Goal: Communication & Community: Ask a question

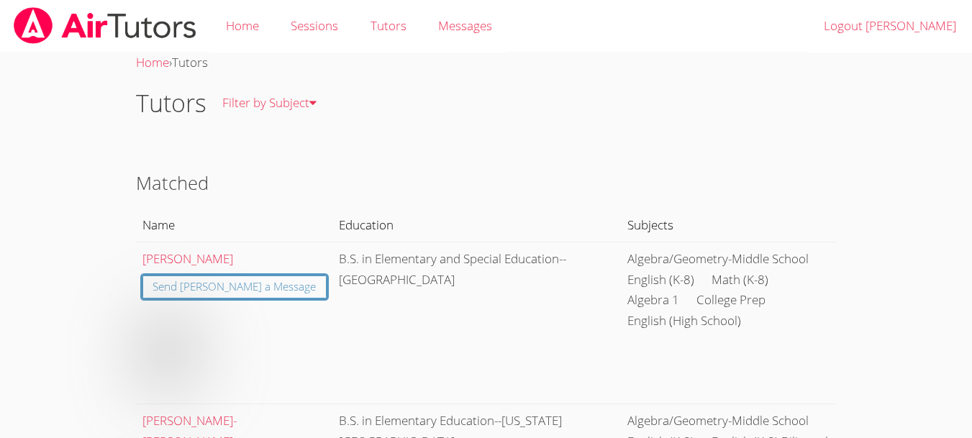
click at [446, 44] on link "Messages" at bounding box center [465, 26] width 86 height 53
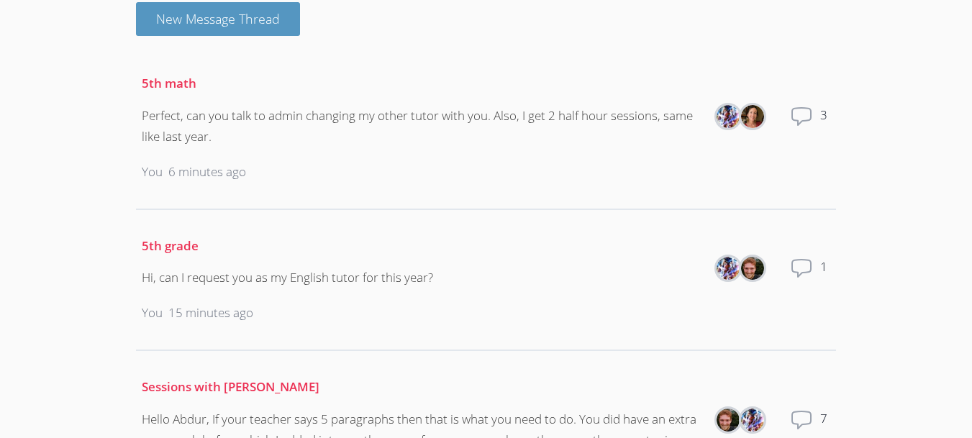
scroll to position [115, 0]
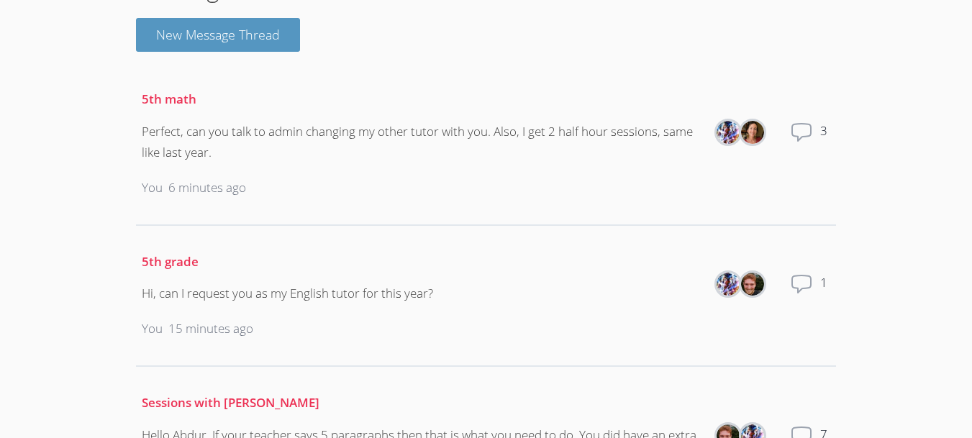
click at [424, 162] on div "Perfect, can you talk to admin changing my other tutor with you. Also, I get 2 …" at bounding box center [421, 143] width 559 height 42
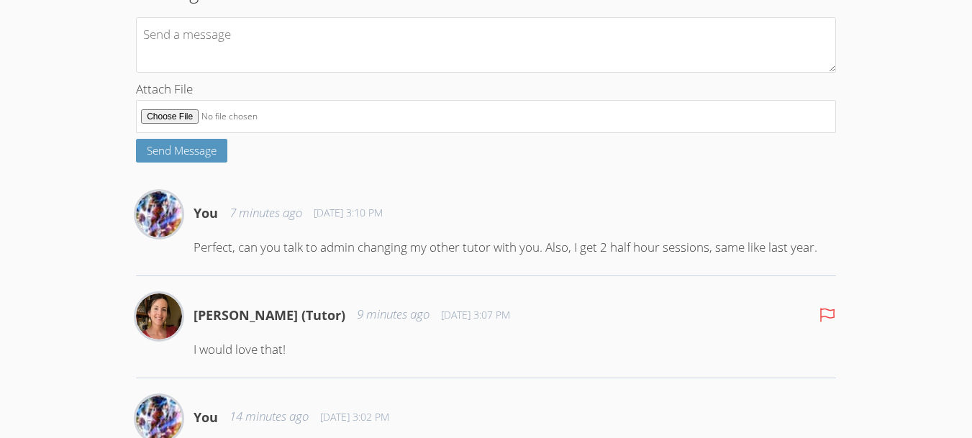
scroll to position [261, 0]
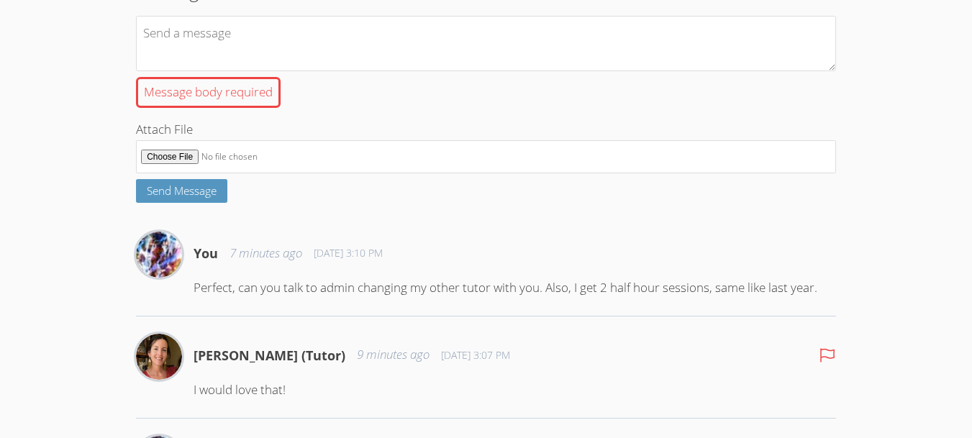
click at [414, 282] on div "5th math You Elizabeth Hays (Tutor) Add User Messages Message body required Att…" at bounding box center [486, 172] width 700 height 697
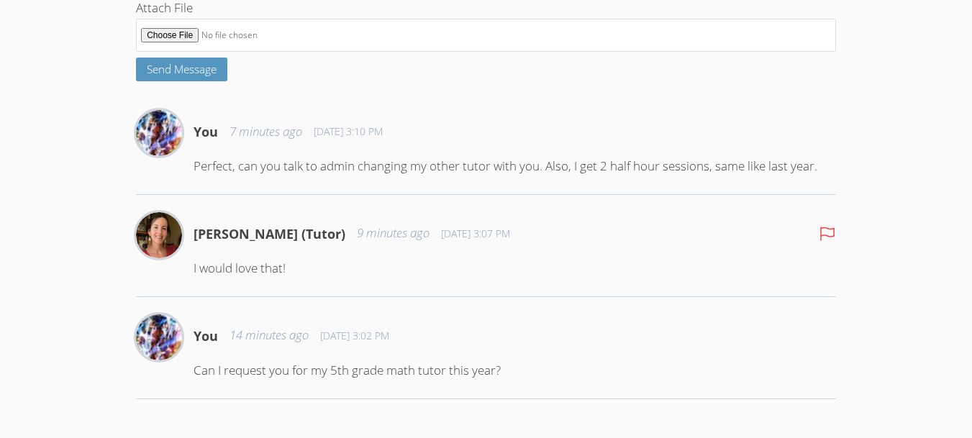
click at [240, 170] on p "Perfect, can you talk to admin changing my other tutor with you. Also, I get 2 …" at bounding box center [515, 166] width 643 height 21
click at [264, 171] on p "Perfect, can you talk to admin changing my other tutor with you. Also, I get 2 …" at bounding box center [515, 166] width 643 height 21
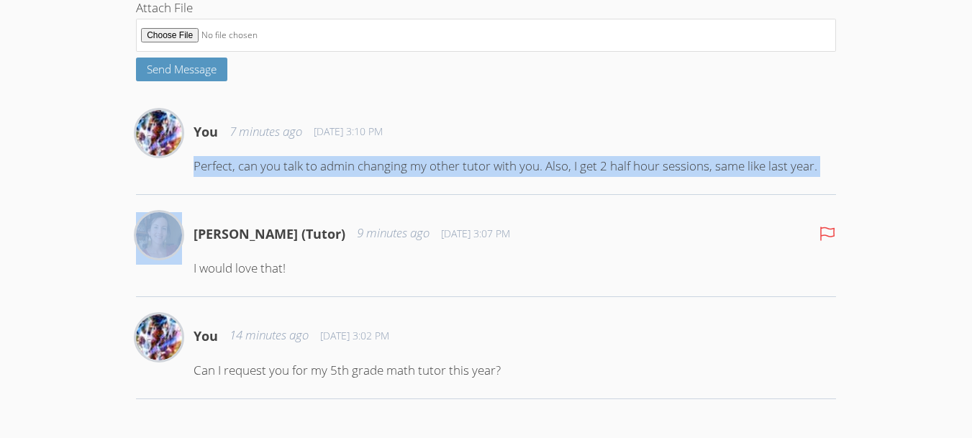
click at [264, 171] on p "Perfect, can you talk to admin changing my other tutor with you. Also, I get 2 …" at bounding box center [515, 166] width 643 height 21
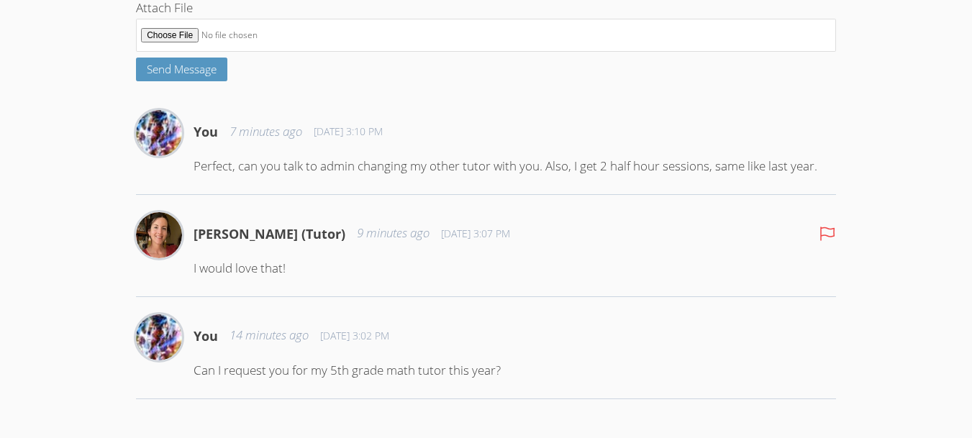
click at [222, 202] on div "5th math You Elizabeth Hays (Tutor) Add User Messages Message body required Att…" at bounding box center [486, 50] width 700 height 697
